Goal: Information Seeking & Learning: Learn about a topic

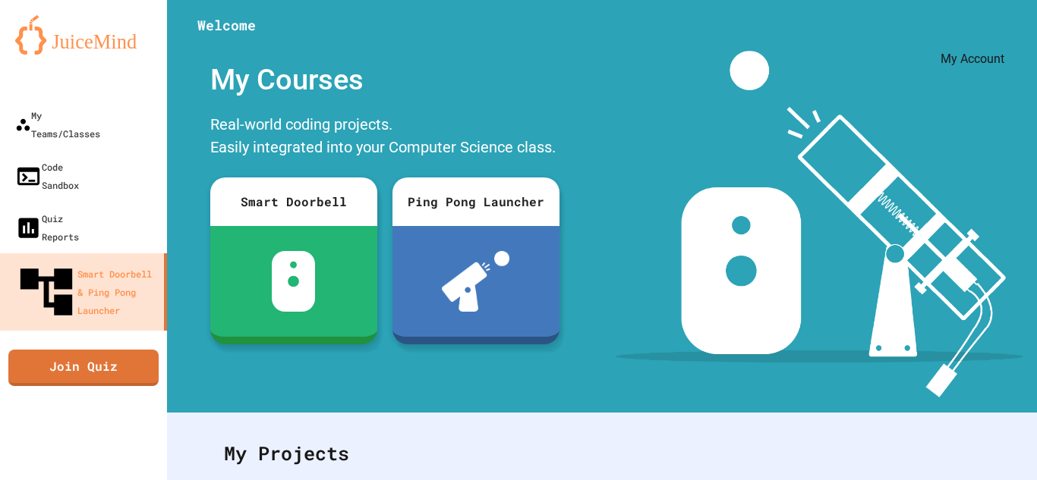
click at [991, 37] on icon "My Account" at bounding box center [991, 37] width 0 height 0
click at [972, 480] on div at bounding box center [518, 480] width 1037 height 0
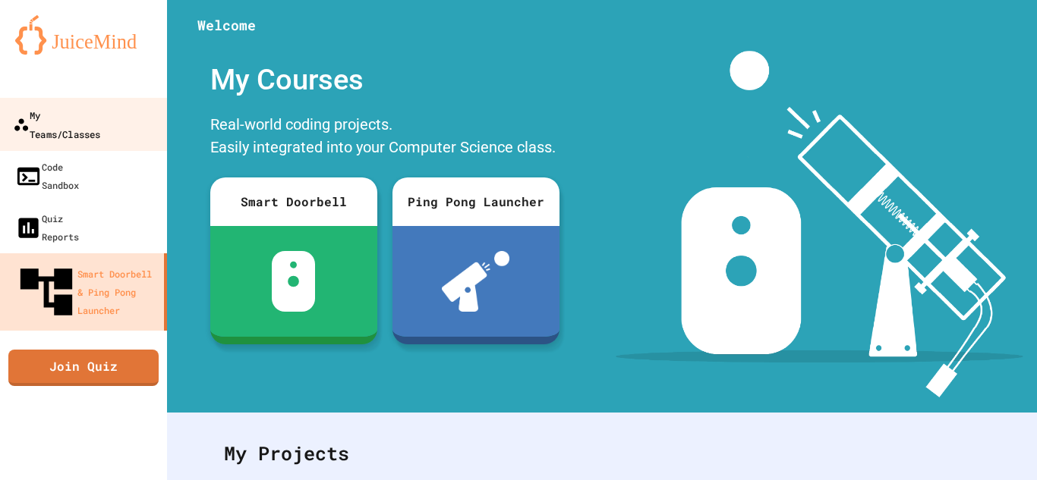
click at [58, 117] on div "My Teams/Classes" at bounding box center [56, 123] width 87 height 37
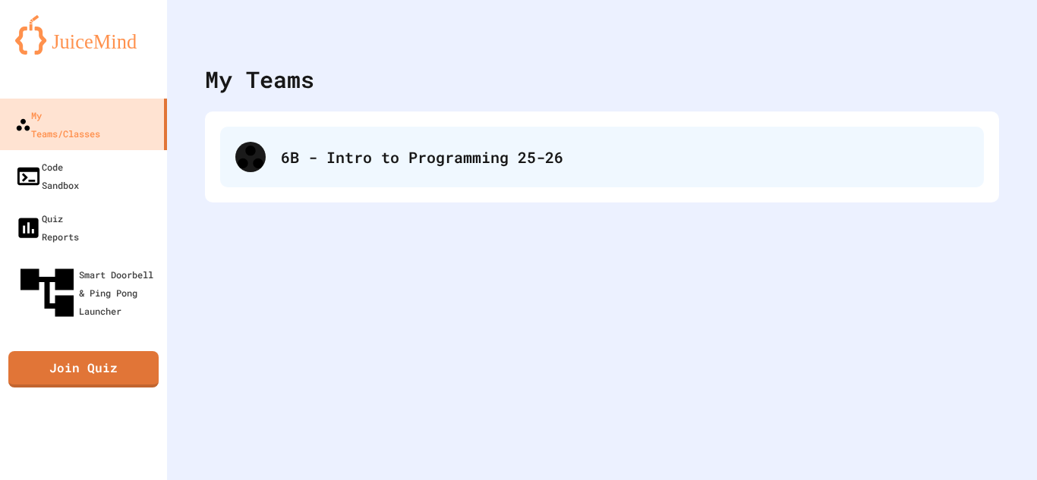
click at [411, 165] on div "6B - Intro to Programming 25-26" at bounding box center [625, 157] width 688 height 23
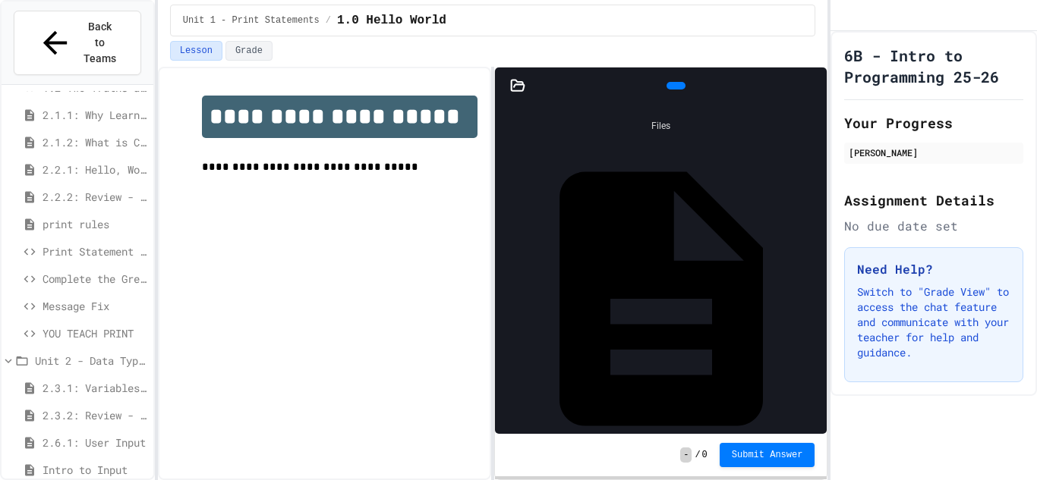
scroll to position [227, 0]
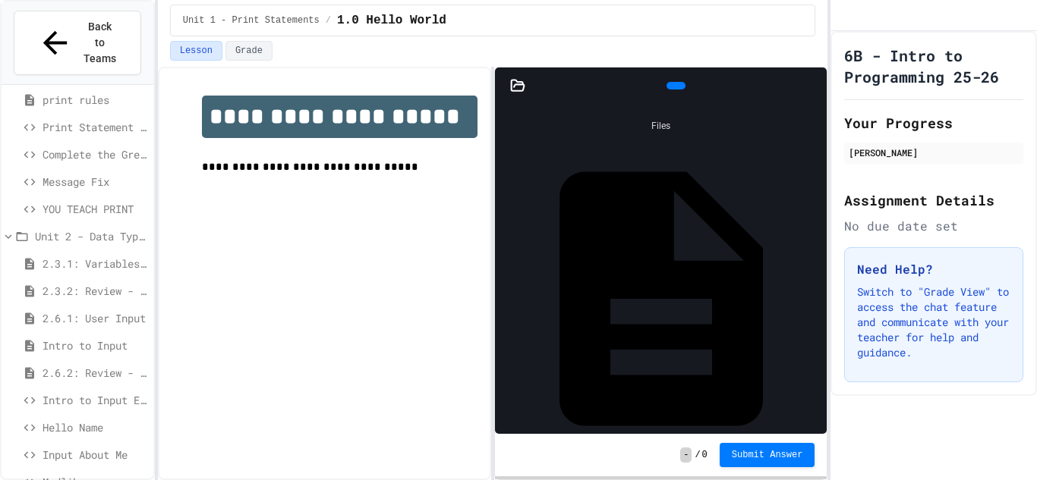
click at [95, 417] on div "Hello Name" at bounding box center [78, 430] width 152 height 27
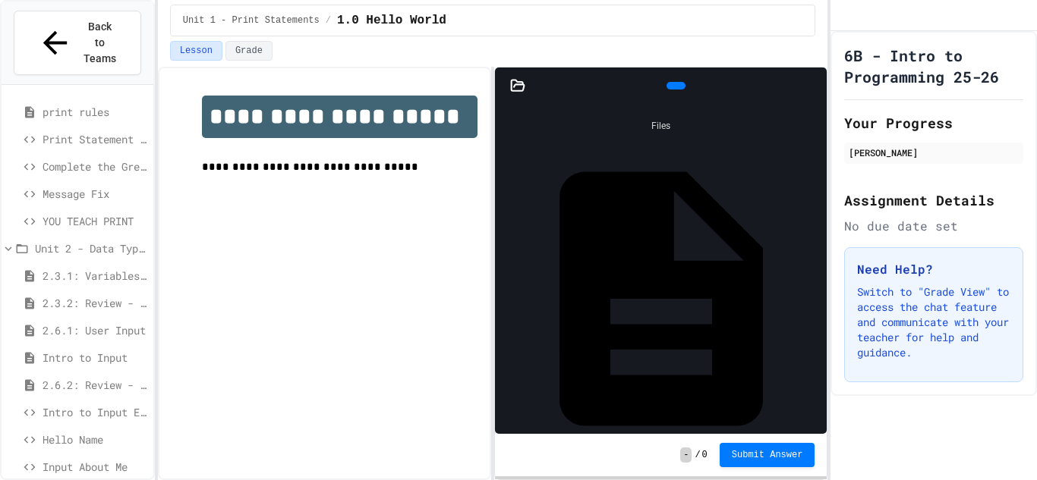
click at [95, 432] on span "Hello Name" at bounding box center [95, 440] width 105 height 16
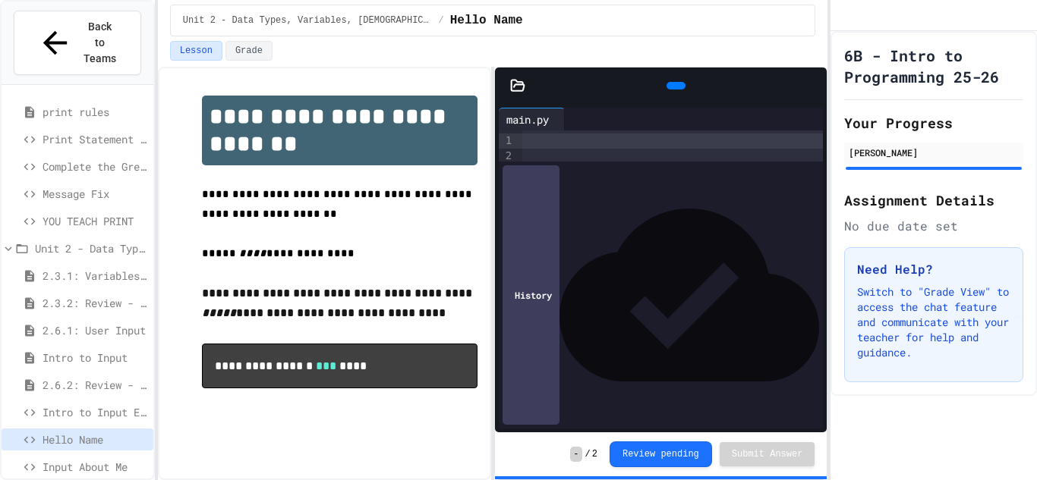
click at [99, 405] on span "Intro to Input Exercise" at bounding box center [95, 413] width 105 height 16
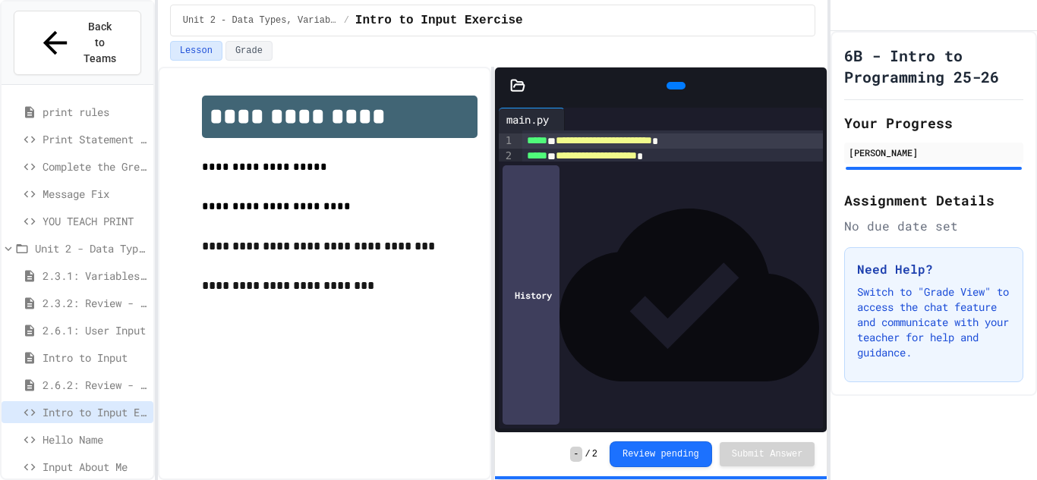
click at [674, 86] on icon at bounding box center [674, 86] width 0 height 0
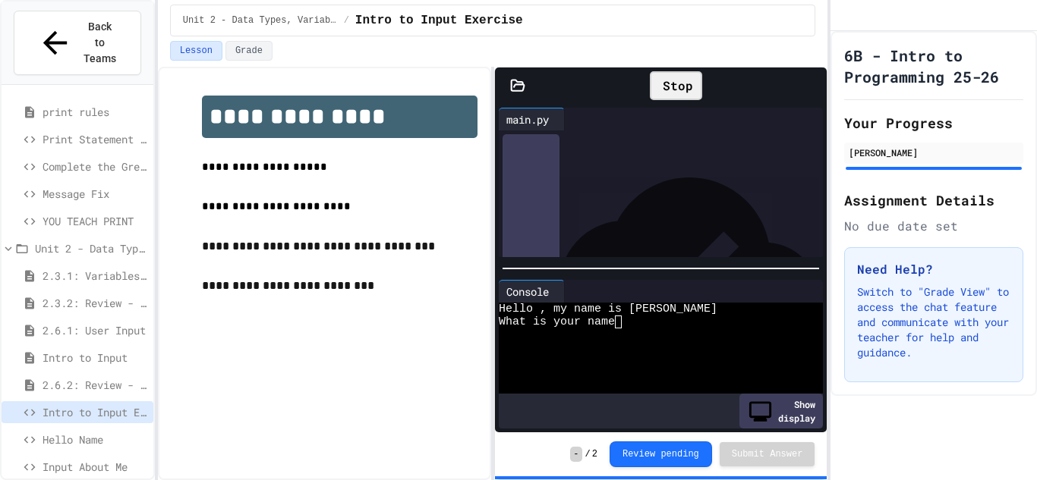
click at [637, 326] on div "What is your name" at bounding box center [652, 322] width 307 height 13
click at [686, 346] on div at bounding box center [652, 348] width 307 height 13
